Goal: Check status: Check status

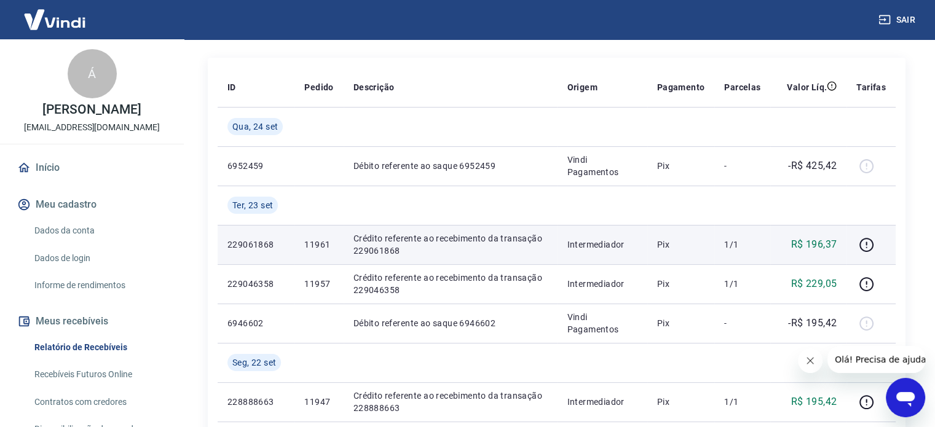
scroll to position [205, 0]
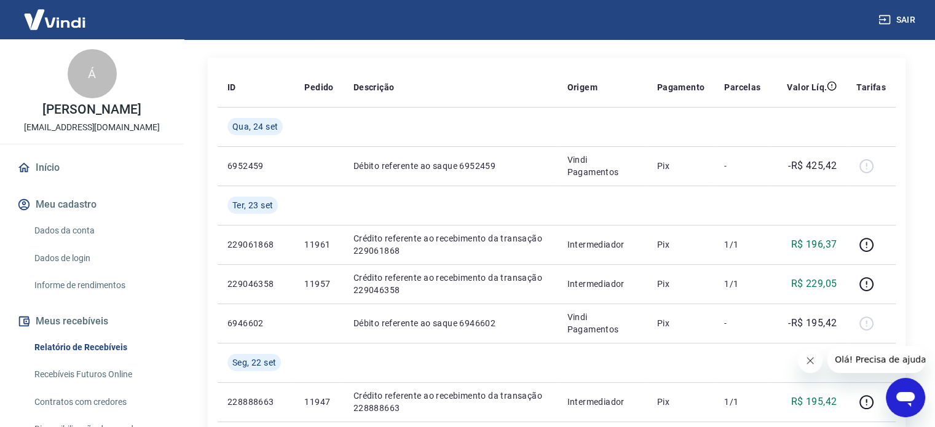
click at [118, 387] on link "Recebíveis Futuros Online" at bounding box center [100, 374] width 140 height 25
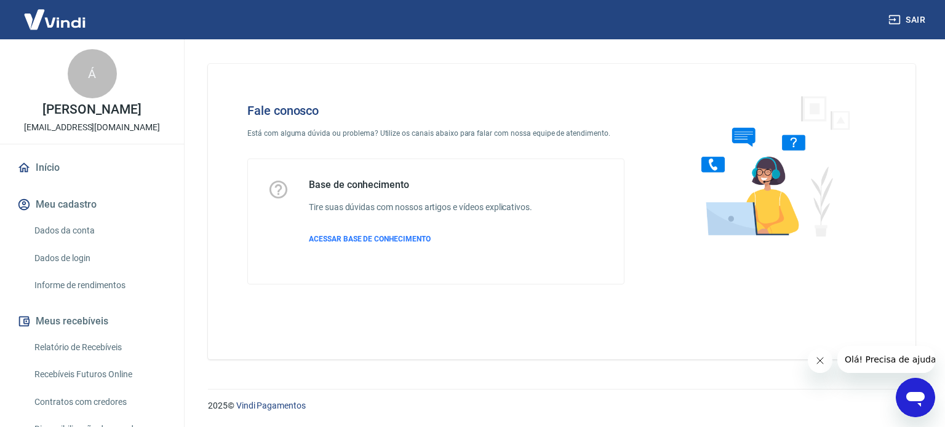
click at [89, 355] on link "Relatório de Recebíveis" at bounding box center [100, 347] width 140 height 25
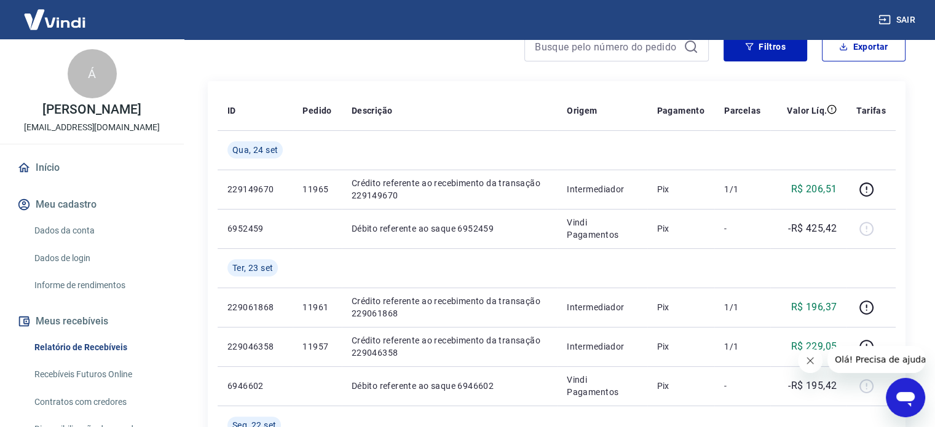
scroll to position [205, 0]
